Goal: Task Accomplishment & Management: Use online tool/utility

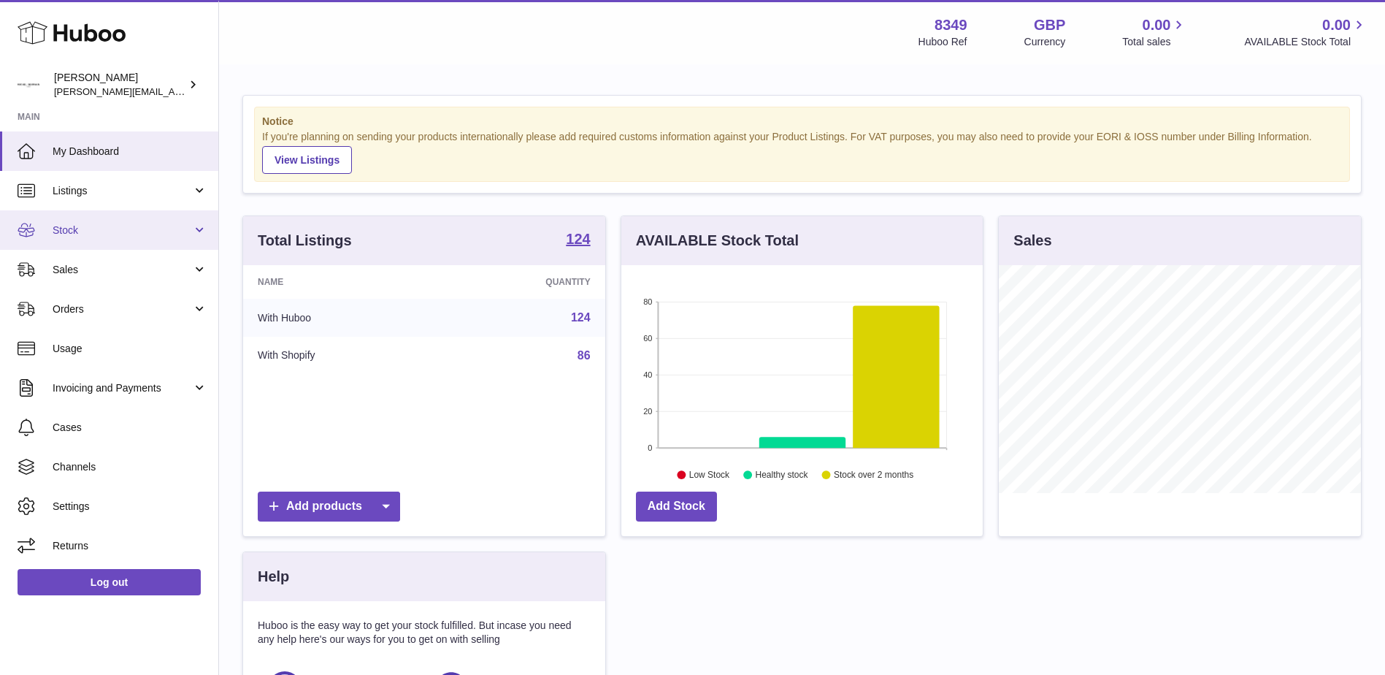
scroll to position [228, 361]
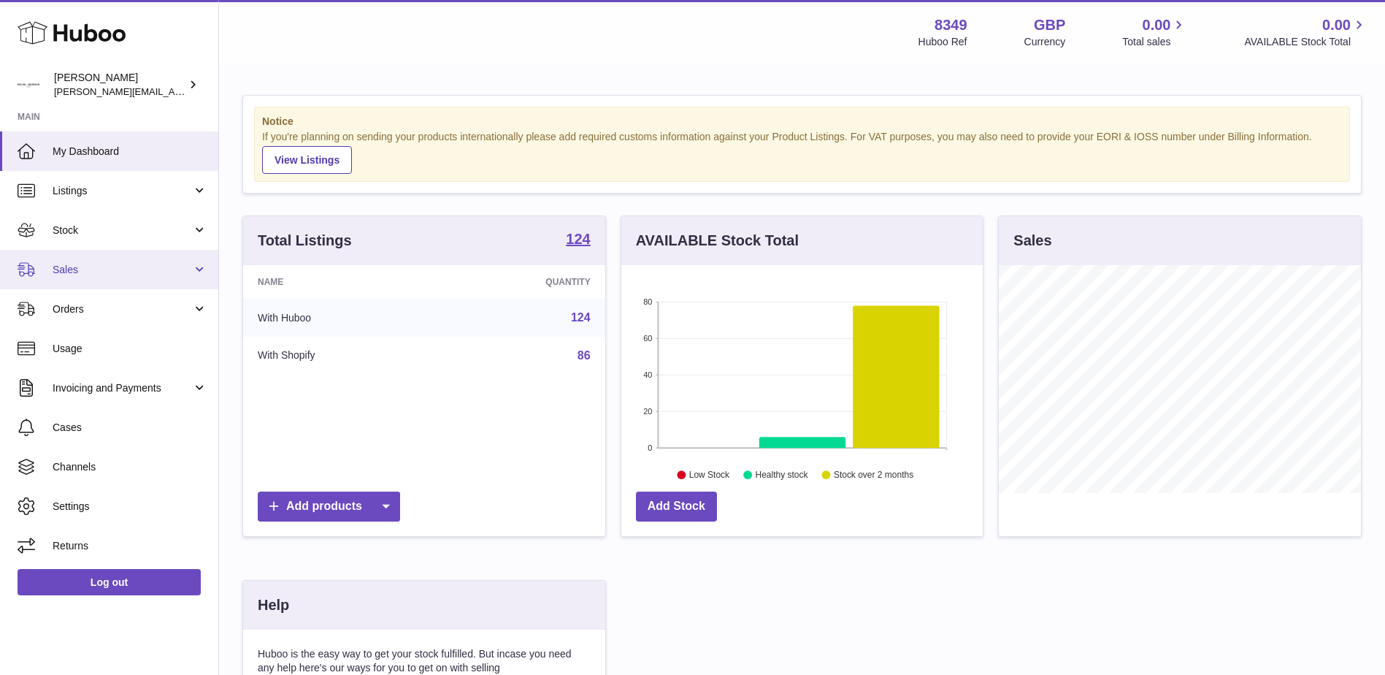
click at [58, 267] on span "Sales" at bounding box center [122, 270] width 139 height 14
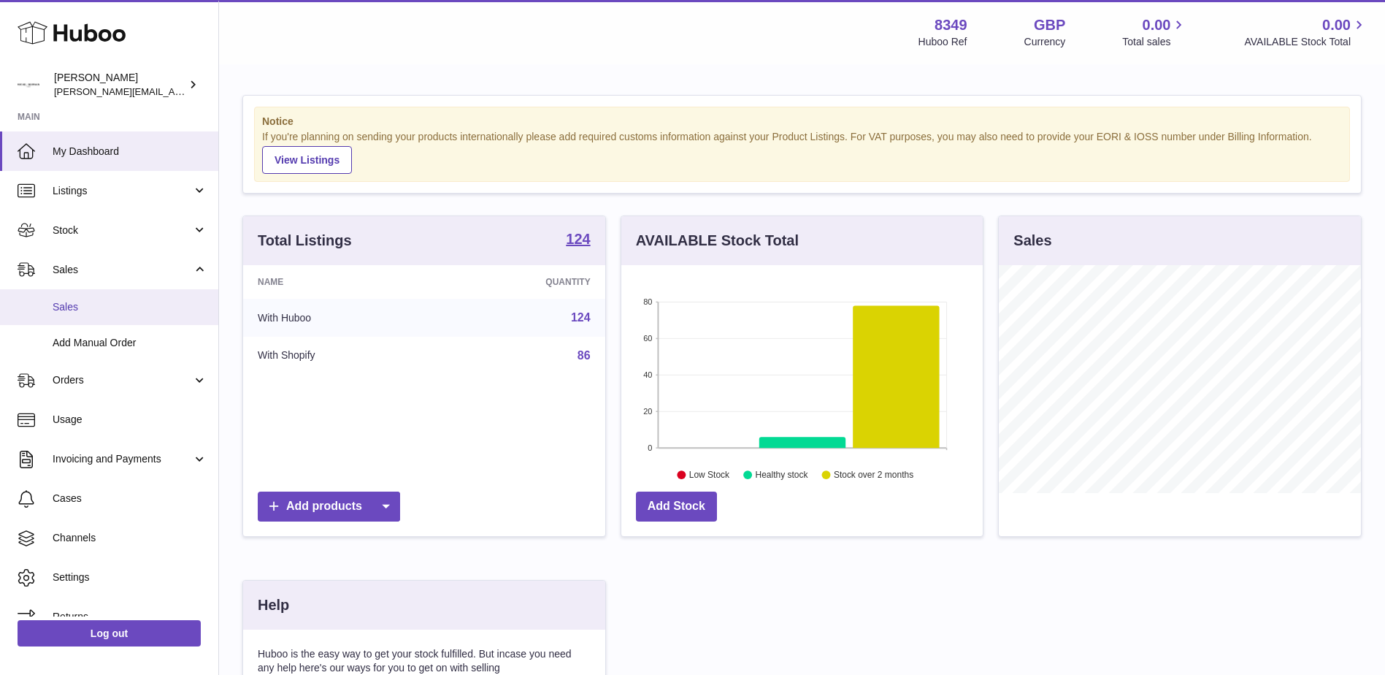
click at [67, 307] on span "Sales" at bounding box center [130, 307] width 155 height 14
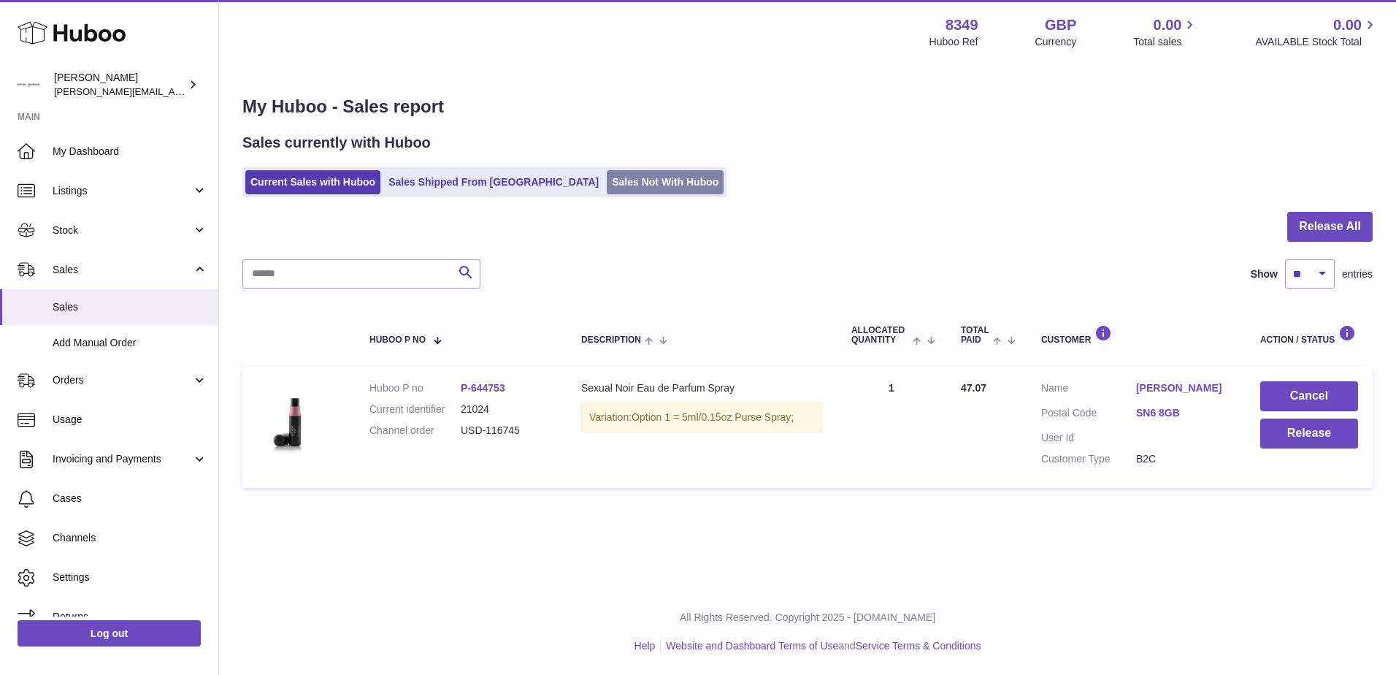
click at [607, 182] on link "Sales Not With Huboo" at bounding box center [665, 182] width 117 height 24
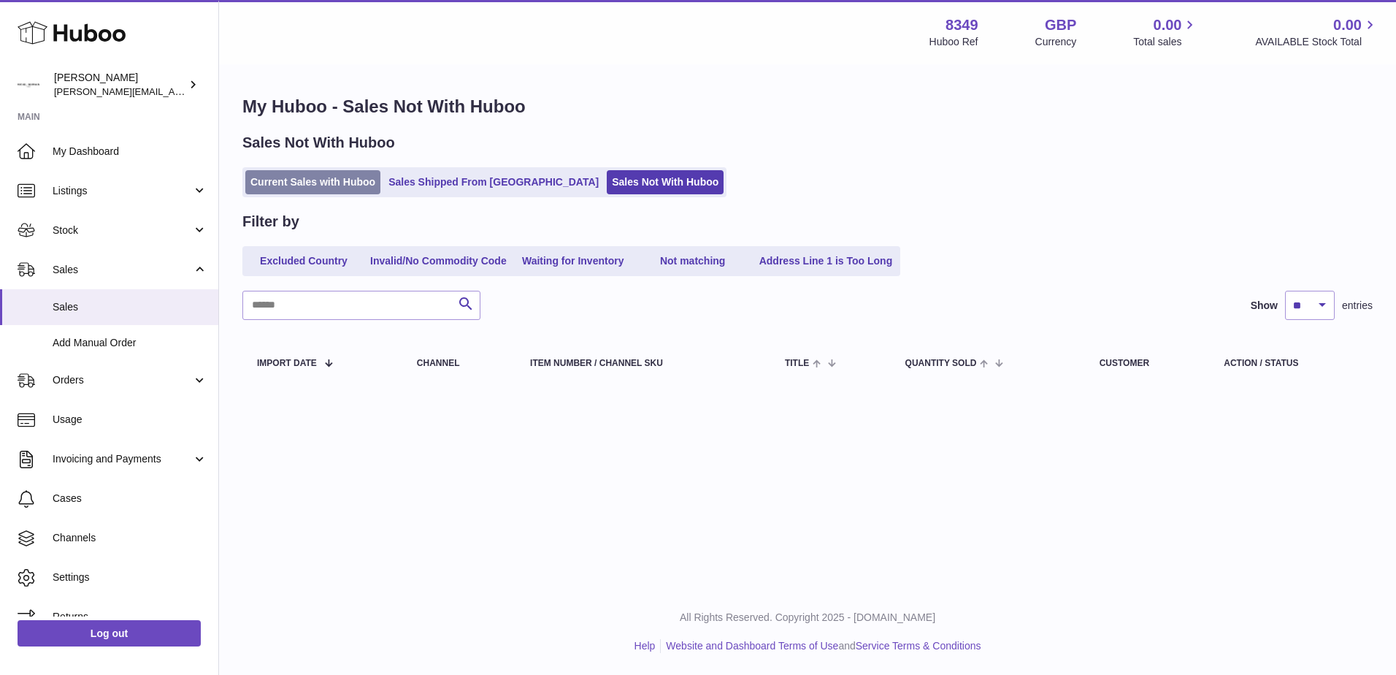
click at [281, 185] on link "Current Sales with Huboo" at bounding box center [312, 182] width 135 height 24
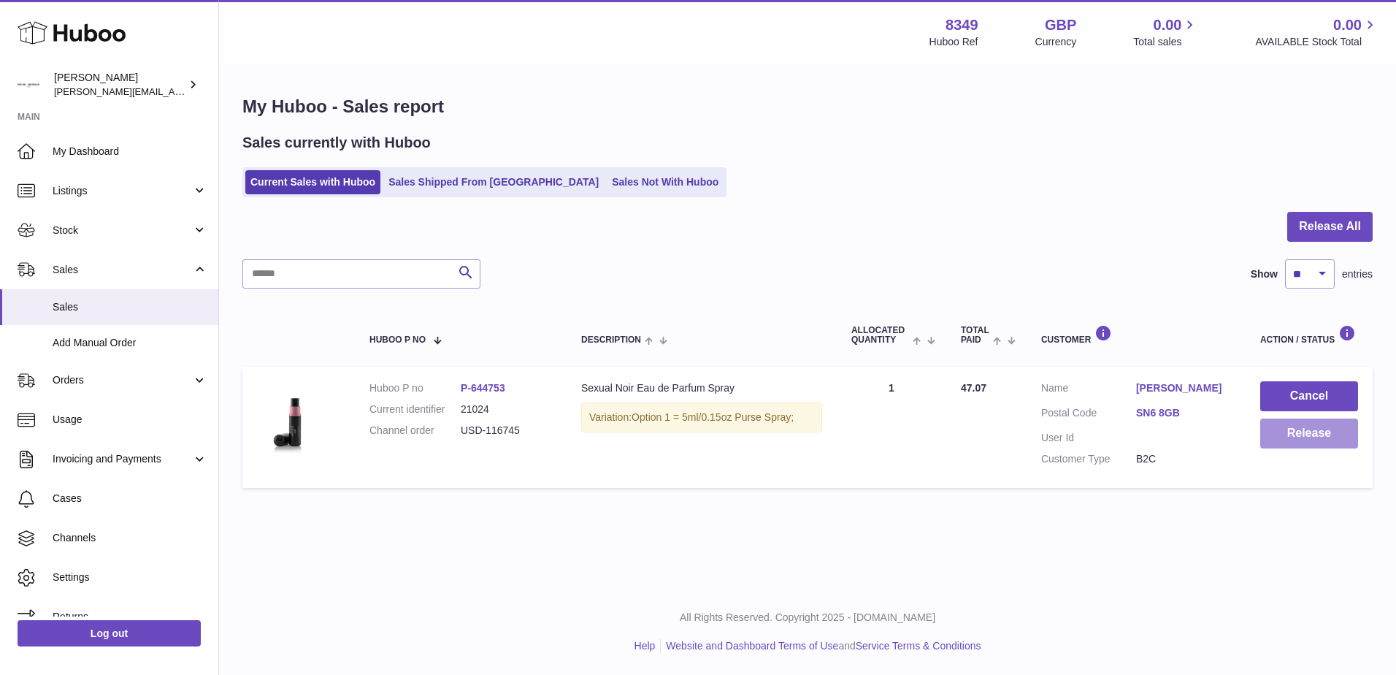
click at [1323, 432] on button "Release" at bounding box center [1309, 433] width 98 height 30
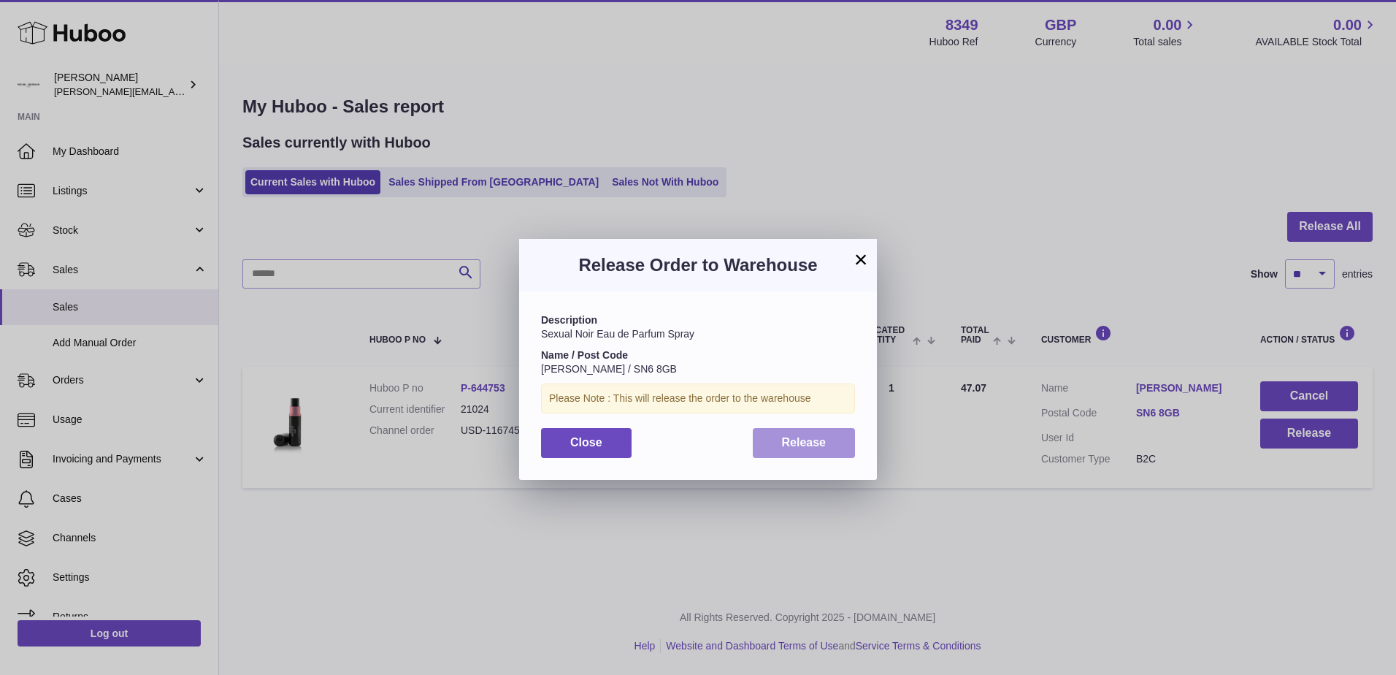
click at [796, 445] on span "Release" at bounding box center [804, 442] width 45 height 12
